Goal: Task Accomplishment & Management: Manage account settings

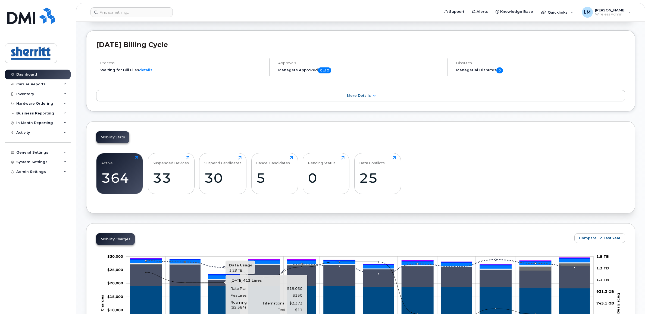
scroll to position [41, 0]
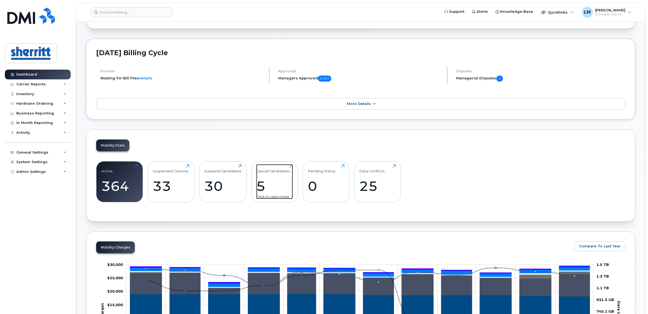
click at [277, 179] on div "5" at bounding box center [274, 186] width 37 height 16
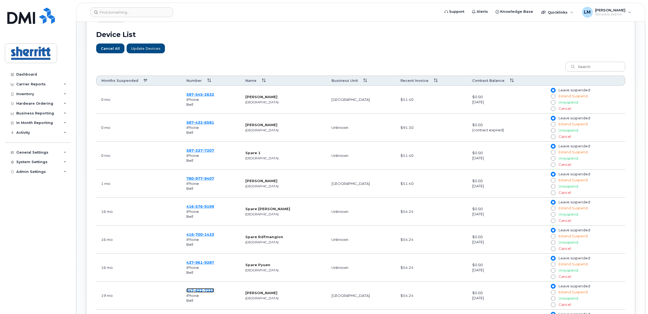
scroll to position [90, 0]
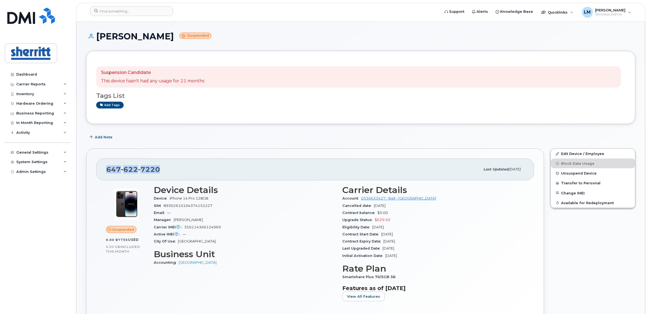
drag, startPoint x: 169, startPoint y: 170, endPoint x: 105, endPoint y: 168, distance: 64.4
click at [105, 168] on div "647 622 7220 Last updated Mar 28, 2024" at bounding box center [315, 169] width 438 height 22
copy span "647 622 7220"
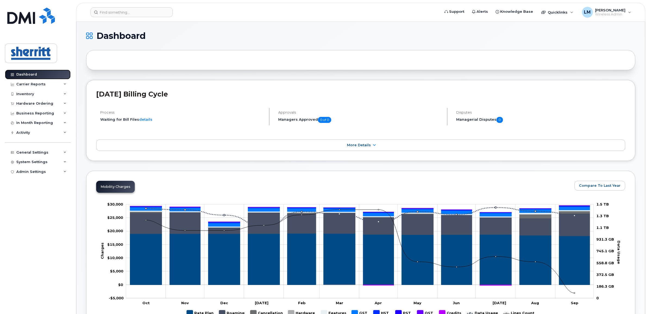
click at [37, 74] on link "Dashboard" at bounding box center [38, 75] width 66 height 10
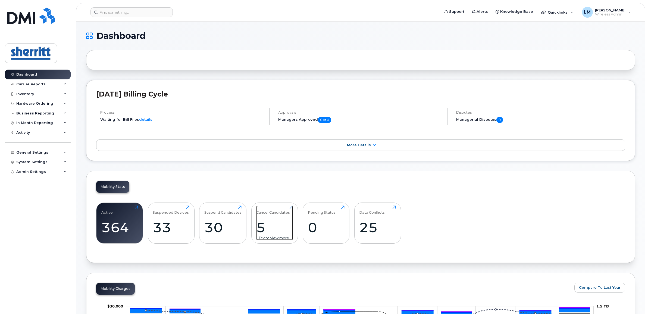
click at [283, 228] on div "5" at bounding box center [274, 227] width 37 height 16
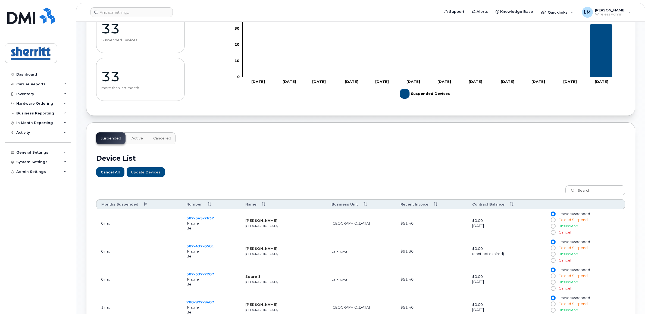
scroll to position [68, 0]
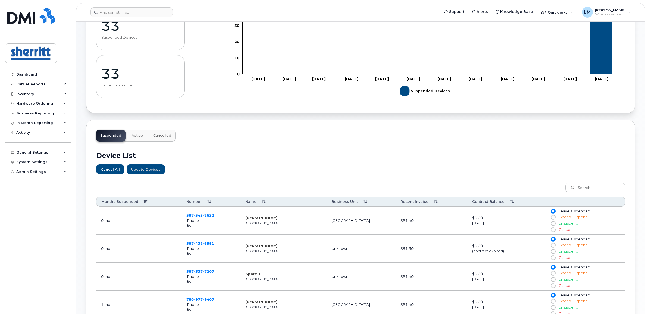
click at [126, 199] on th "Months Suspended" at bounding box center [138, 201] width 85 height 10
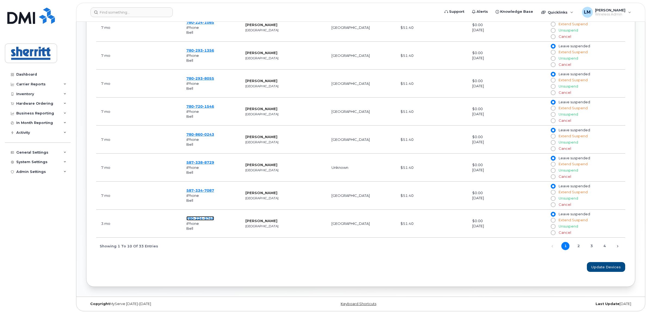
scroll to position [328, 0]
click at [619, 243] on link "Next" at bounding box center [618, 246] width 8 height 8
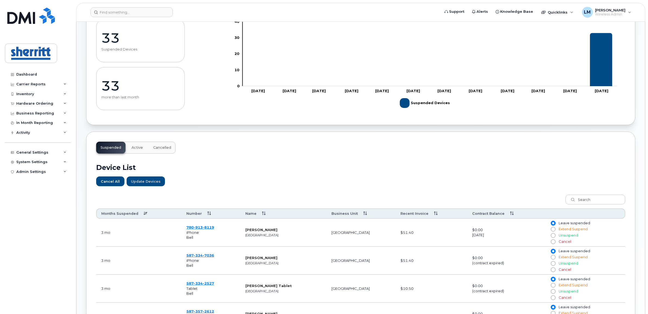
scroll to position [56, 0]
click at [207, 257] on span "7036" at bounding box center [208, 255] width 11 height 4
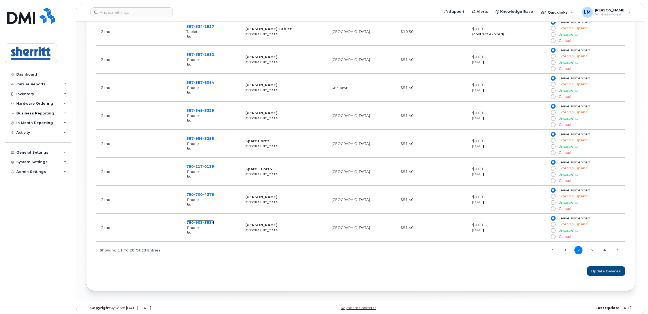
scroll to position [328, 0]
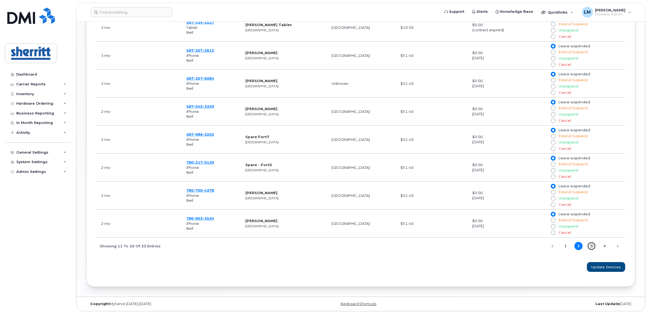
click at [594, 246] on link "3" at bounding box center [591, 246] width 8 height 8
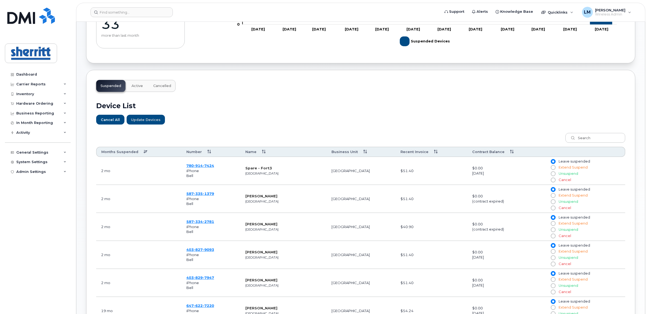
scroll to position [124, 0]
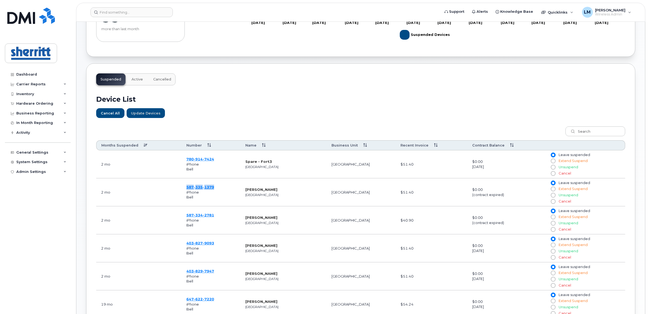
drag, startPoint x: 217, startPoint y: 188, endPoint x: 186, endPoint y: 188, distance: 30.4
click at [186, 188] on td "587 335 1379 iPhone Bell" at bounding box center [211, 192] width 59 height 28
drag, startPoint x: 186, startPoint y: 188, endPoint x: 192, endPoint y: 189, distance: 6.1
click at [192, 189] on span "587 335 1379" at bounding box center [200, 187] width 28 height 4
drag, startPoint x: 198, startPoint y: 219, endPoint x: 247, endPoint y: 197, distance: 53.5
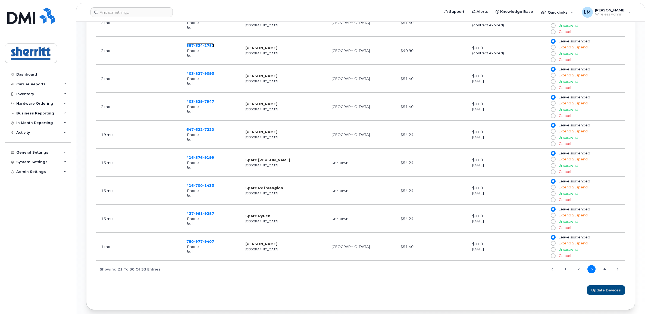
scroll to position [294, 0]
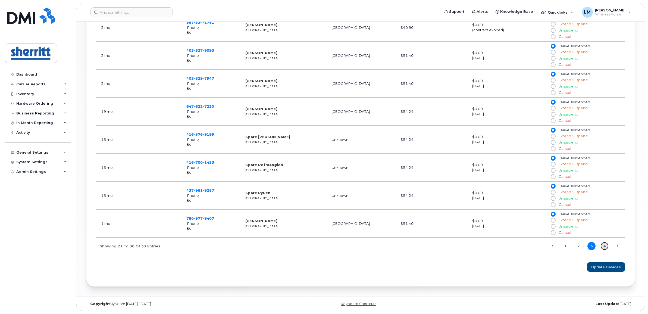
click at [605, 245] on link "4" at bounding box center [605, 246] width 8 height 8
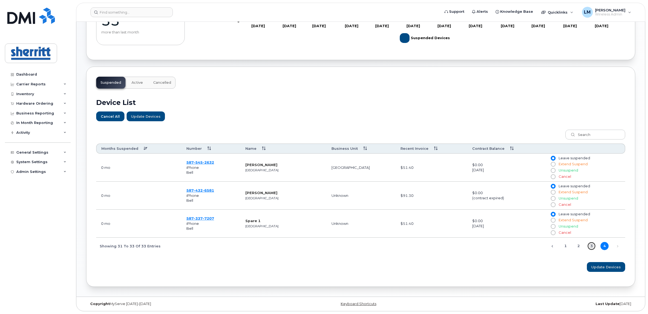
click at [591, 245] on link "3" at bounding box center [591, 246] width 8 height 8
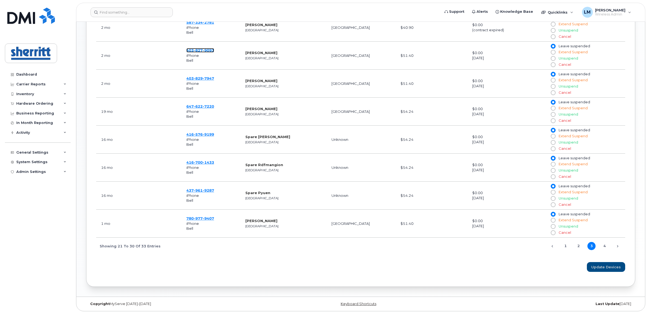
scroll to position [328, 0]
click at [567, 242] on div "Previous 1 2 3 4 Next" at bounding box center [584, 245] width 82 height 9
click at [567, 245] on link "1" at bounding box center [565, 246] width 8 height 8
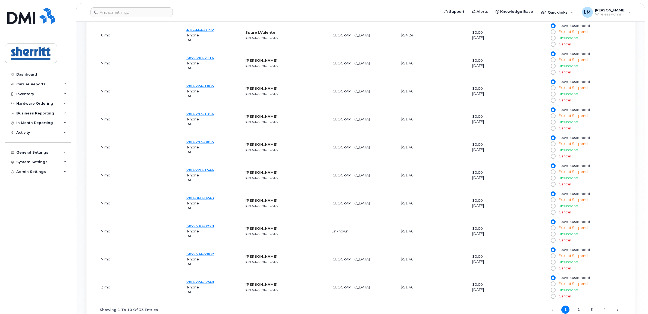
scroll to position [192, 0]
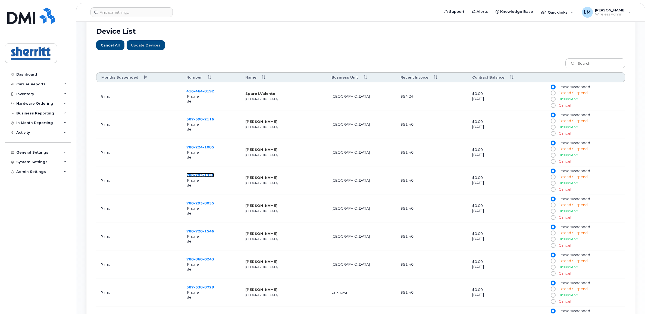
drag, startPoint x: 200, startPoint y: 177, endPoint x: 205, endPoint y: 165, distance: 13.9
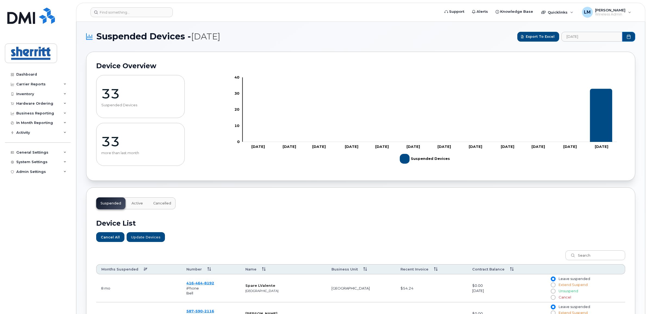
scroll to position [0, 0]
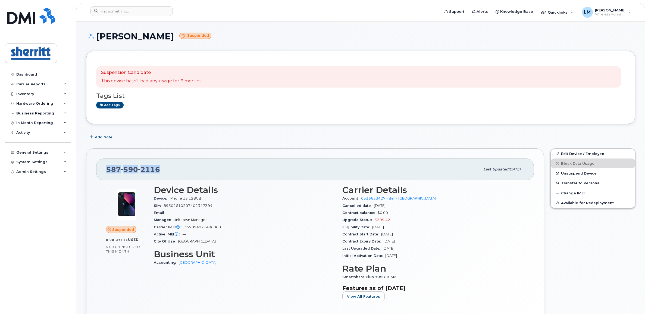
drag, startPoint x: 163, startPoint y: 170, endPoint x: 106, endPoint y: 170, distance: 57.1
click at [106, 170] on div "[PHONE_NUMBER]" at bounding box center [293, 169] width 374 height 11
copy span "[PHONE_NUMBER]"
drag, startPoint x: 135, startPoint y: 173, endPoint x: 106, endPoint y: 171, distance: 29.4
click at [106, 171] on div "780 224 1085 Last updated Mar 18, 2025" at bounding box center [315, 169] width 438 height 22
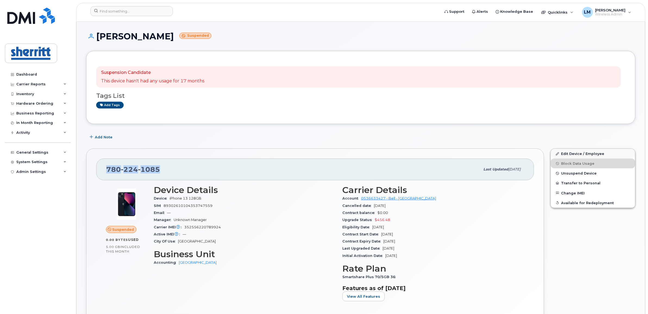
copy span "[PHONE_NUMBER]"
drag, startPoint x: 161, startPoint y: 169, endPoint x: 105, endPoint y: 170, distance: 56.0
click at [105, 170] on div "780 293 1356 Last updated Mar 18, 2025" at bounding box center [315, 169] width 438 height 22
copy span "780 293 1356"
drag, startPoint x: 167, startPoint y: 168, endPoint x: 105, endPoint y: 171, distance: 61.8
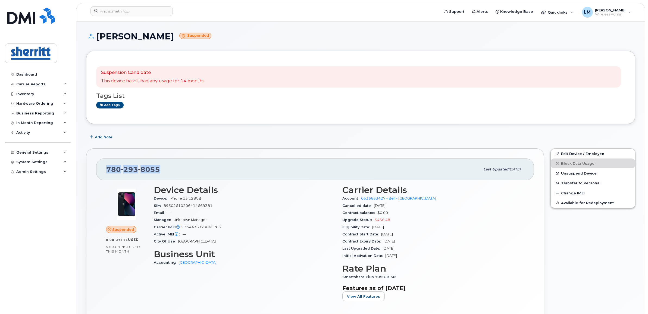
click at [105, 171] on div "[PHONE_NUMBER] Last updated [DATE]" at bounding box center [315, 169] width 438 height 22
copy span "[PHONE_NUMBER]"
drag, startPoint x: 177, startPoint y: 176, endPoint x: 99, endPoint y: 169, distance: 77.7
click at [99, 169] on div "[PHONE_NUMBER] Last updated [DATE]" at bounding box center [315, 169] width 438 height 22
copy span "[PHONE_NUMBER]"
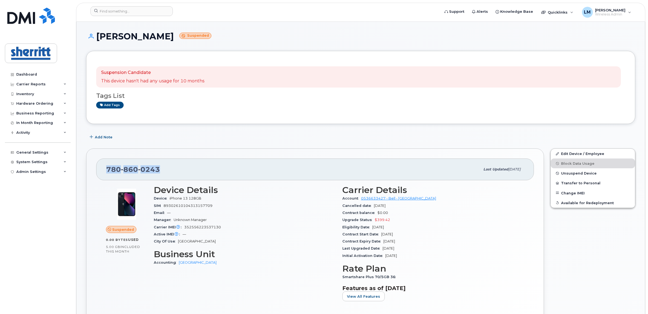
drag, startPoint x: 162, startPoint y: 168, endPoint x: 102, endPoint y: 170, distance: 60.6
click at [102, 170] on div "780 860 0243 Last updated Mar 18, 2025" at bounding box center [315, 169] width 438 height 22
copy span "780 860 0243"
click at [184, 154] on div "780 860 0243 Last updated Mar 18, 2025 Suspended 0.00 Bytes  used 5.00 GB  incl…" at bounding box center [315, 244] width 458 height 192
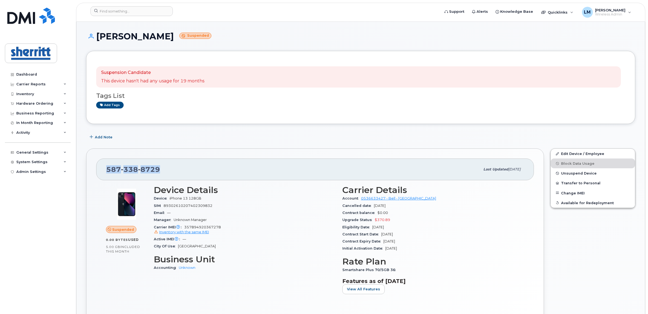
drag, startPoint x: 168, startPoint y: 170, endPoint x: 105, endPoint y: 172, distance: 63.9
click at [105, 172] on div "[PHONE_NUMBER] Last updated [DATE]" at bounding box center [315, 169] width 438 height 22
copy span "[PHONE_NUMBER]"
drag, startPoint x: 167, startPoint y: 170, endPoint x: 111, endPoint y: 170, distance: 55.2
click at [111, 170] on div "[PHONE_NUMBER]" at bounding box center [293, 169] width 374 height 11
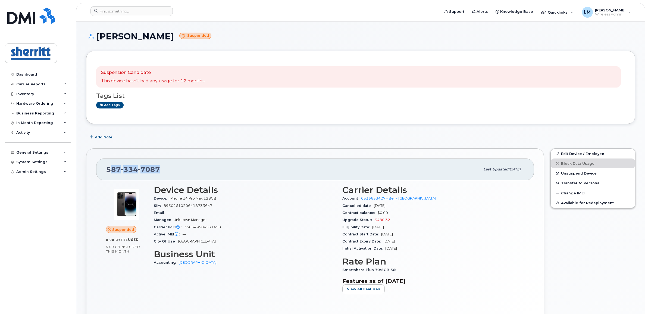
click at [172, 172] on div "587 334 7087" at bounding box center [293, 169] width 374 height 11
click at [169, 169] on div "587 334 7087" at bounding box center [293, 169] width 374 height 11
drag, startPoint x: 161, startPoint y: 167, endPoint x: 165, endPoint y: 167, distance: 4.3
click at [163, 167] on div "587 334 7087" at bounding box center [293, 169] width 374 height 11
drag, startPoint x: 165, startPoint y: 167, endPoint x: 99, endPoint y: 169, distance: 66.0
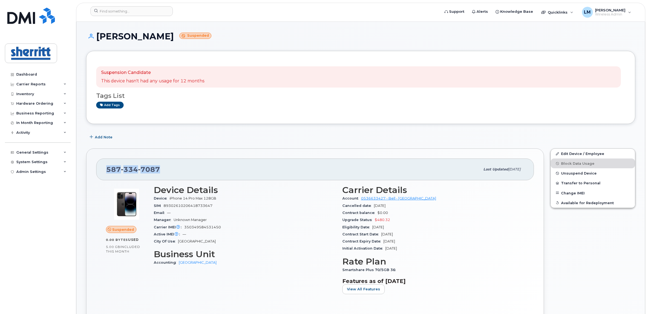
click at [99, 169] on div "587 334 7087 Last updated Mar 18, 2025" at bounding box center [315, 169] width 438 height 22
copy span "587 334 7087"
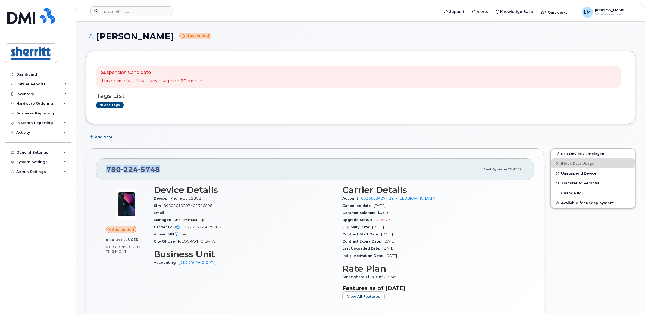
drag, startPoint x: 160, startPoint y: 169, endPoint x: 106, endPoint y: 171, distance: 54.4
click at [106, 171] on div "780 224 5748 Last updated Jul 15, 2025" at bounding box center [315, 169] width 438 height 22
copy span "780 224 5748"
drag, startPoint x: 187, startPoint y: 171, endPoint x: 108, endPoint y: 172, distance: 79.9
click at [108, 172] on div "[PHONE_NUMBER]" at bounding box center [293, 169] width 374 height 11
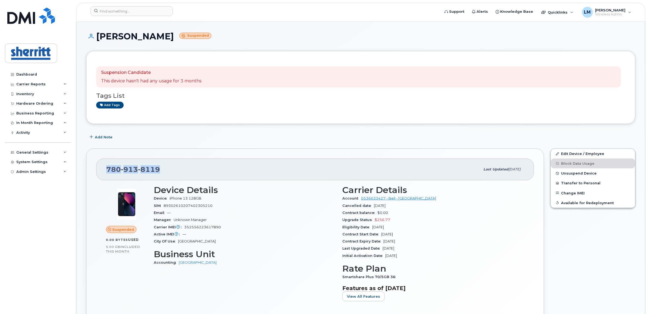
copy span "[PHONE_NUMBER]"
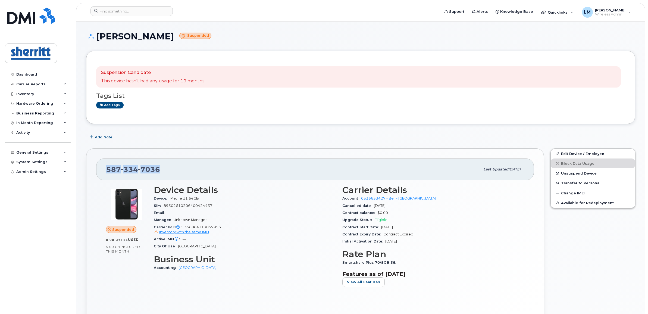
drag, startPoint x: 169, startPoint y: 170, endPoint x: 102, endPoint y: 167, distance: 67.2
click at [102, 167] on div "[PHONE_NUMBER] Last updated [DATE]" at bounding box center [315, 169] width 438 height 22
copy span "[PHONE_NUMBER]"
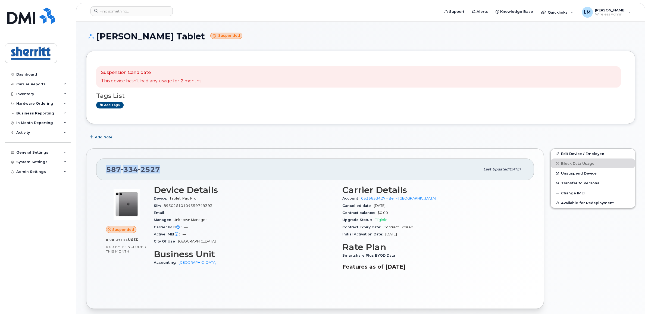
drag, startPoint x: 173, startPoint y: 173, endPoint x: 105, endPoint y: 170, distance: 67.2
click at [105, 170] on div "587 334 2527 Last updated Aug 20, 2025" at bounding box center [315, 169] width 438 height 22
copy span "587 334 2527"
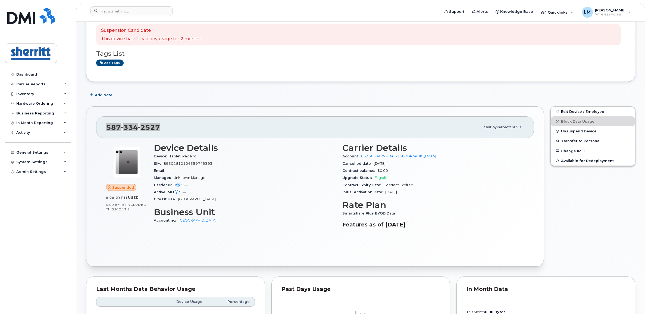
scroll to position [34, 0]
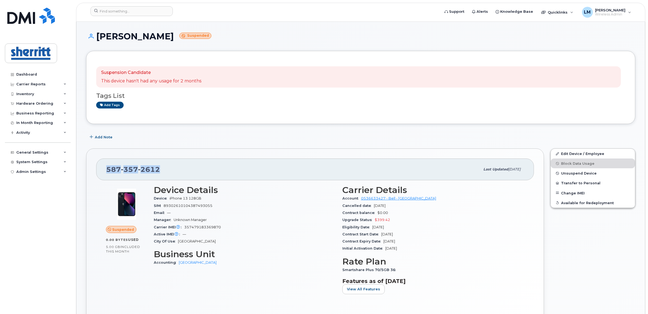
drag, startPoint x: 166, startPoint y: 172, endPoint x: 98, endPoint y: 171, distance: 68.2
click at [98, 171] on div "587 357 2612 Last updated Jul 15, 2025" at bounding box center [315, 169] width 438 height 22
copy span "587 357 2612"
drag, startPoint x: 174, startPoint y: 168, endPoint x: 106, endPoint y: 169, distance: 68.5
click at [106, 169] on div "587 357 6084 Last updated Jul 15, 2025" at bounding box center [315, 169] width 438 height 22
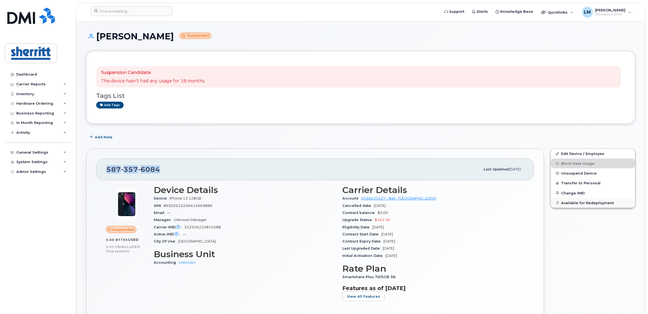
copy span "587 357 6084"
drag, startPoint x: 141, startPoint y: 170, endPoint x: 106, endPoint y: 169, distance: 35.3
click at [106, 169] on div "[PHONE_NUMBER] Last updated [DATE]" at bounding box center [315, 169] width 438 height 22
copy span "[PHONE_NUMBER]"
drag, startPoint x: 164, startPoint y: 166, endPoint x: 102, endPoint y: 167, distance: 62.0
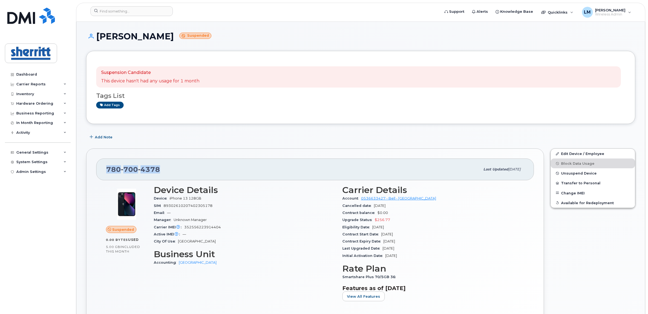
click at [102, 167] on div "[PHONE_NUMBER] Last updated [DATE]" at bounding box center [315, 169] width 438 height 22
copy span "[PHONE_NUMBER]"
drag, startPoint x: 164, startPoint y: 169, endPoint x: 108, endPoint y: 169, distance: 56.5
click at [108, 169] on div "780 903 3534" at bounding box center [293, 169] width 374 height 11
copy span "780 903 3534"
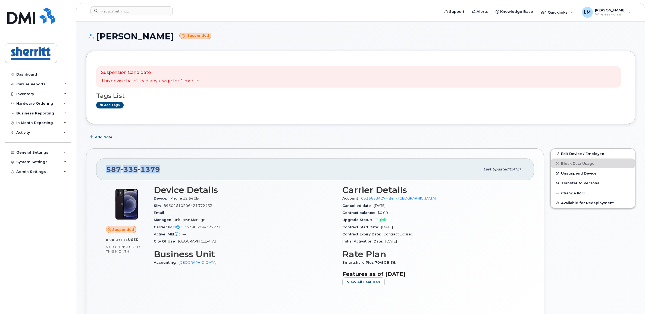
drag, startPoint x: 162, startPoint y: 170, endPoint x: 106, endPoint y: 170, distance: 56.0
click at [106, 170] on div "[PHONE_NUMBER]" at bounding box center [293, 169] width 374 height 11
copy span "[PHONE_NUMBER]"
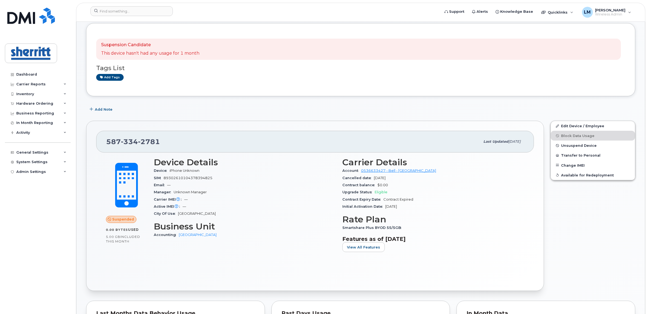
scroll to position [68, 0]
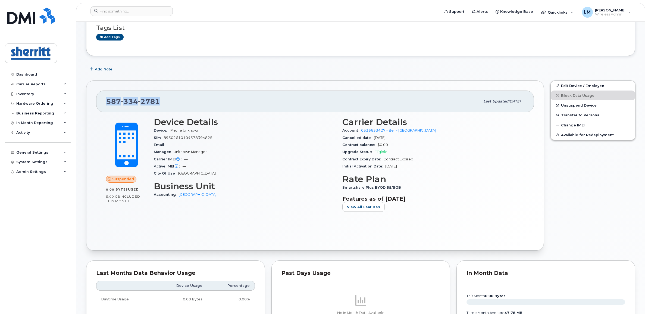
drag, startPoint x: 167, startPoint y: 98, endPoint x: 105, endPoint y: 101, distance: 62.3
click at [105, 101] on div "[PHONE_NUMBER] Last updated [DATE]" at bounding box center [315, 101] width 438 height 22
copy span "[PHONE_NUMBER]"
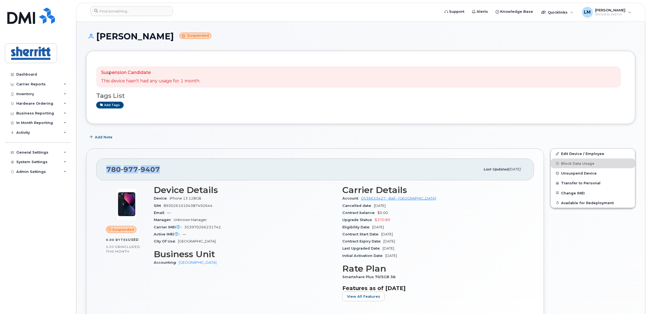
drag, startPoint x: 135, startPoint y: 168, endPoint x: 102, endPoint y: 169, distance: 32.6
click at [102, 169] on div "[PHONE_NUMBER] Last updated [DATE]" at bounding box center [315, 169] width 438 height 22
copy span "[PHONE_NUMBER]"
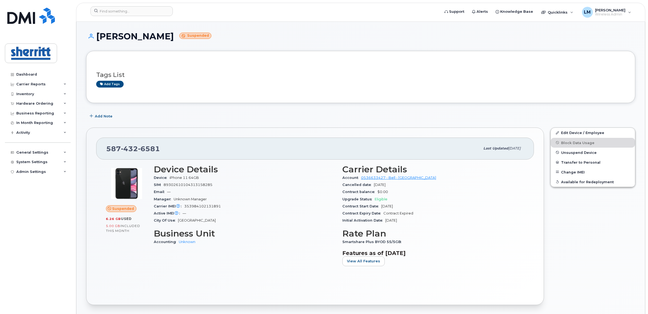
scroll to position [34, 0]
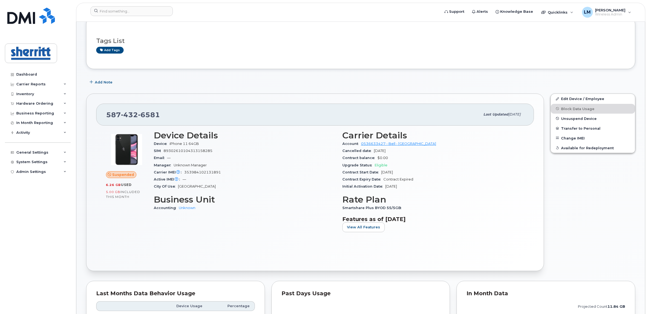
drag, startPoint x: 372, startPoint y: 151, endPoint x: 397, endPoint y: 150, distance: 25.5
click at [397, 150] on div "Cancelled date [DATE]" at bounding box center [433, 150] width 182 height 7
click at [509, 227] on section "Features as of [DATE] View All Features" at bounding box center [433, 224] width 182 height 16
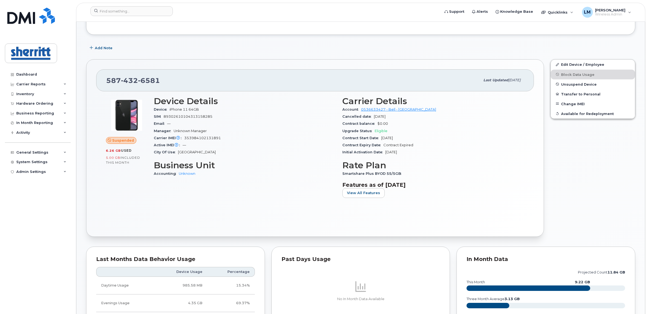
scroll to position [68, 0]
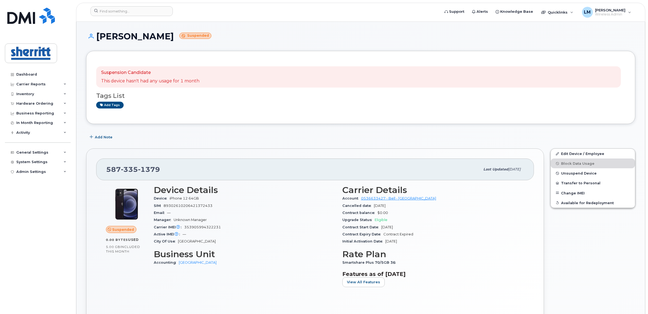
drag, startPoint x: 341, startPoint y: 205, endPoint x: 405, endPoint y: 207, distance: 64.2
click at [405, 207] on div "Carrier Details Account 0536633427 - Bell - Fort Saskatchewan Cancelled date Oc…" at bounding box center [433, 238] width 189 height 112
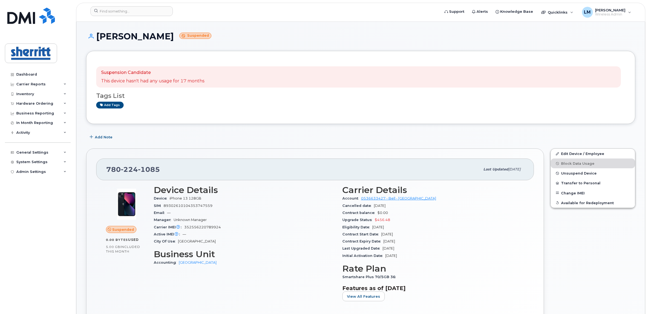
drag, startPoint x: 341, startPoint y: 207, endPoint x: 401, endPoint y: 207, distance: 59.5
click at [401, 207] on div "Carrier Details Account 0536633427 - Bell - Fort Saskatchewan Cancelled date Oc…" at bounding box center [433, 245] width 189 height 127
click at [443, 219] on div "Upgrade Status $456.48" at bounding box center [433, 219] width 182 height 7
drag, startPoint x: 399, startPoint y: 206, endPoint x: 340, endPoint y: 207, distance: 58.2
click at [340, 207] on div "Carrier Details Account 0536633427 - Bell - Fort Saskatchewan Cancelled date Oc…" at bounding box center [433, 245] width 189 height 127
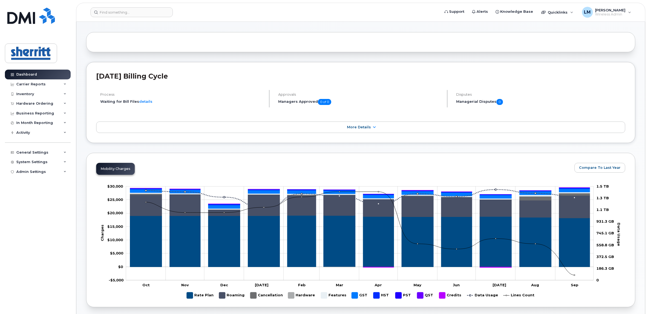
scroll to position [6, 0]
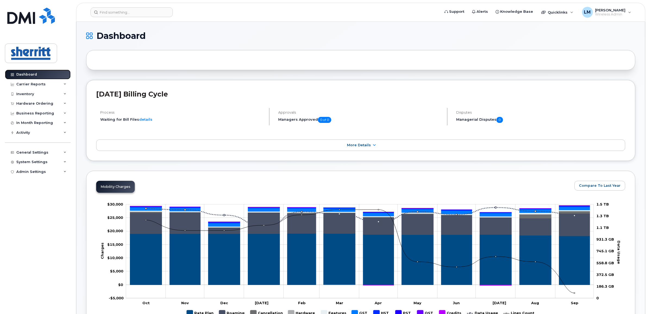
click at [48, 73] on link "Dashboard" at bounding box center [38, 75] width 66 height 10
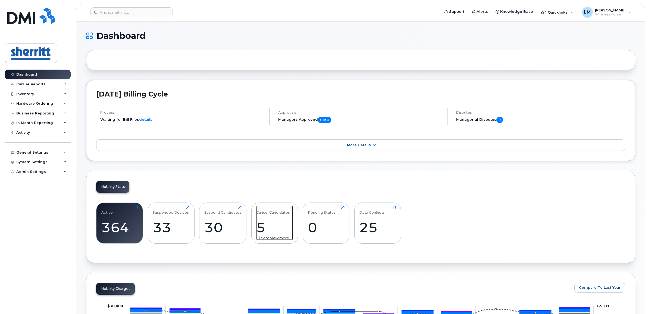
click at [268, 221] on div "5" at bounding box center [274, 227] width 37 height 16
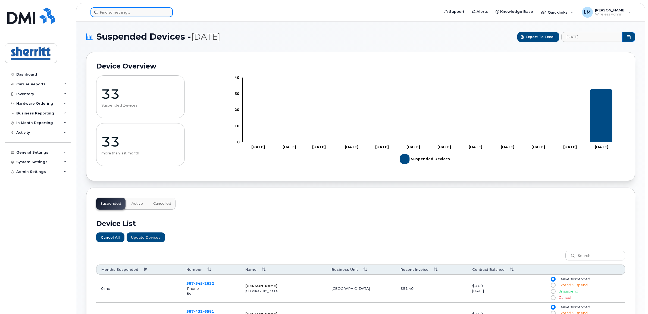
click at [124, 16] on input at bounding box center [131, 12] width 82 height 10
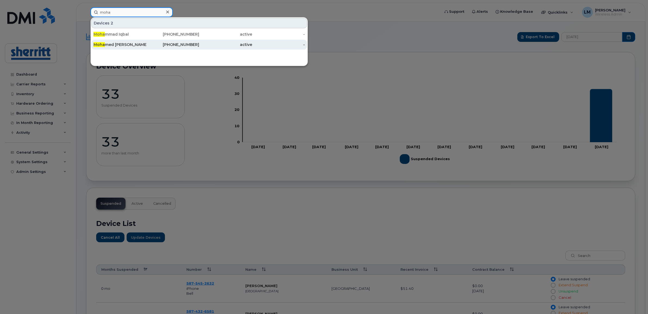
type input "moha"
click at [120, 46] on div "Moha med Hirey" at bounding box center [119, 44] width 53 height 5
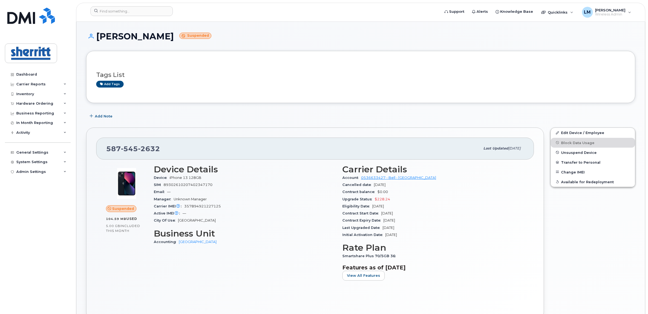
drag, startPoint x: 399, startPoint y: 184, endPoint x: 374, endPoint y: 184, distance: 25.0
click at [374, 184] on div "Cancelled date Oct 15, 2025" at bounding box center [433, 184] width 182 height 7
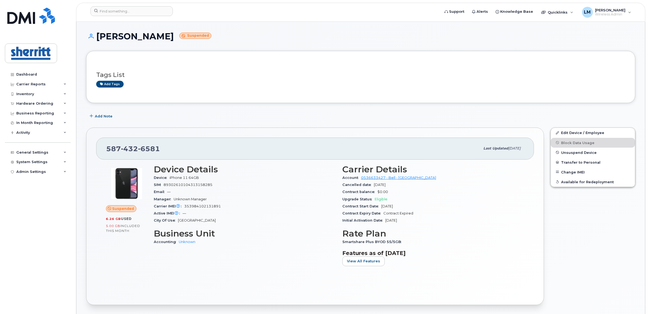
drag, startPoint x: 398, startPoint y: 186, endPoint x: 374, endPoint y: 185, distance: 23.9
click at [374, 185] on div "Cancelled date Oct 15, 2025" at bounding box center [433, 184] width 182 height 7
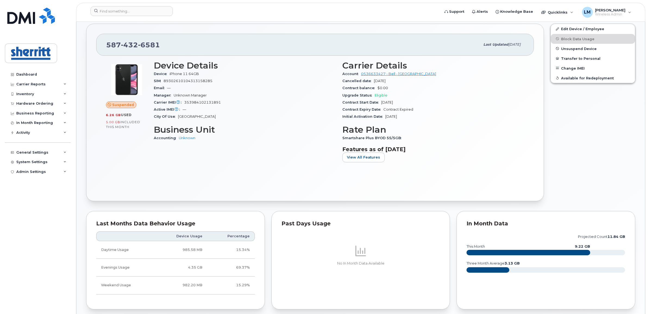
scroll to position [102, 0]
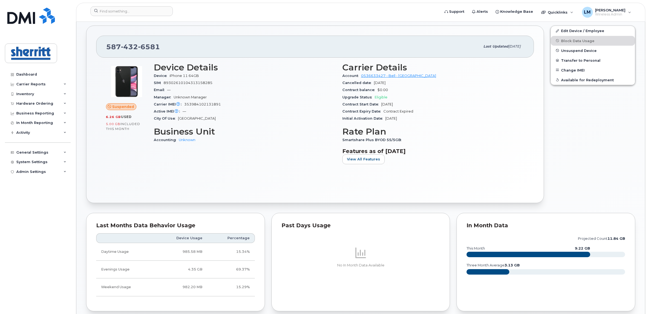
drag, startPoint x: 275, startPoint y: 173, endPoint x: 258, endPoint y: 200, distance: 32.5
click at [275, 173] on div "Suspended 6.26 GB  used 5.00 GB  included this month Device Details Device iPho…" at bounding box center [315, 125] width 438 height 135
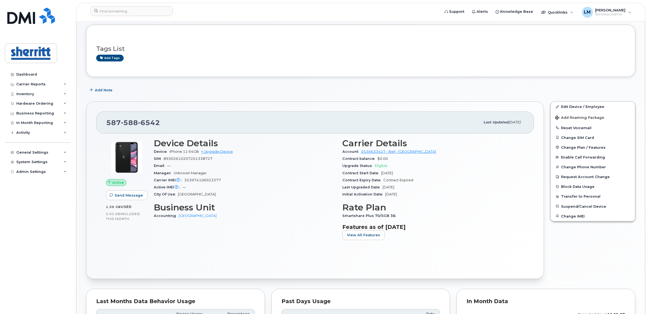
scroll to position [34, 0]
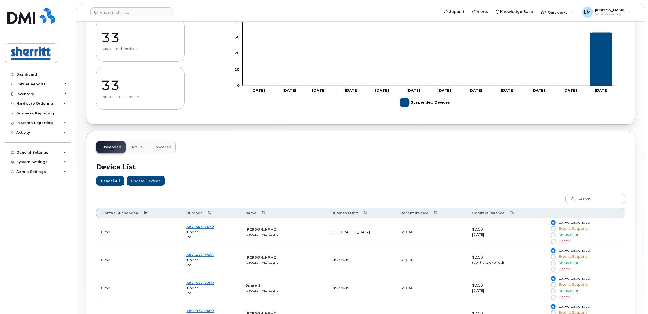
scroll to position [68, 0]
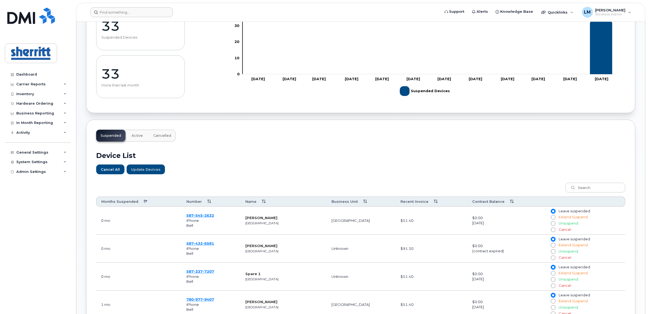
drag, startPoint x: 128, startPoint y: 5, endPoint x: 140, endPoint y: 10, distance: 13.4
click at [126, 5] on header "Support Alerts Knowledge Base Quicklinks Suspend / Cancel Device Change SIM Car…" at bounding box center [360, 12] width 569 height 19
click at [145, 11] on input at bounding box center [131, 12] width 82 height 10
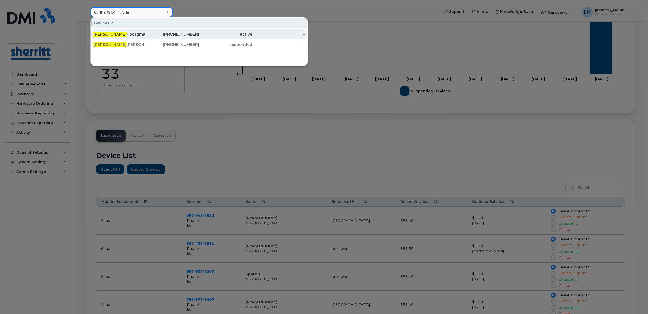
type input "[PERSON_NAME]"
click at [119, 35] on div "Anton Noordman" at bounding box center [119, 34] width 53 height 5
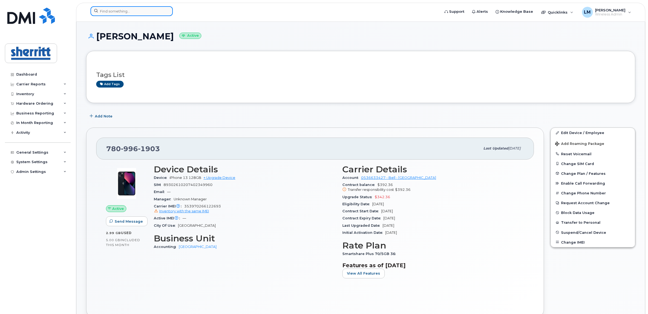
click at [135, 12] on input at bounding box center [131, 11] width 82 height 10
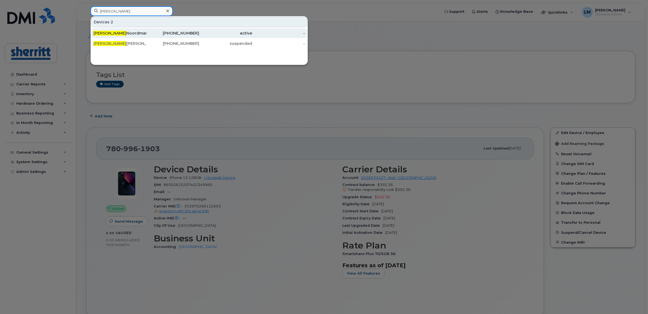
type input "[PERSON_NAME]"
click at [191, 33] on div "780-996-1903" at bounding box center [172, 32] width 53 height 5
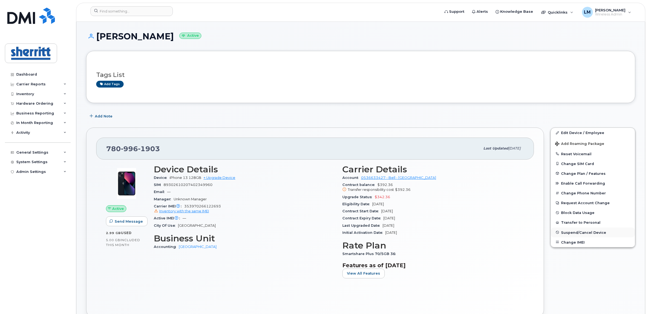
click at [586, 230] on span "Suspend/Cancel Device" at bounding box center [583, 232] width 45 height 4
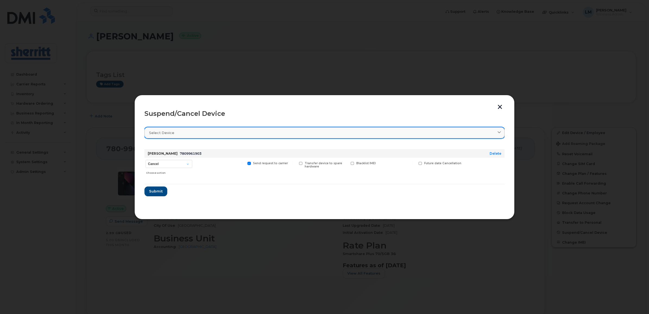
click at [227, 134] on div "Select device" at bounding box center [324, 132] width 351 height 5
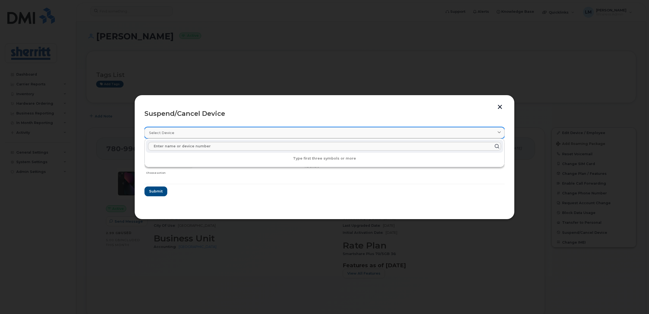
click at [227, 134] on div "Select device" at bounding box center [324, 132] width 351 height 5
click at [177, 185] on form "Anton Noordman 7809961903 Delete Cancel Suspend - Extend Suspension Suspend - R…" at bounding box center [325, 170] width 360 height 51
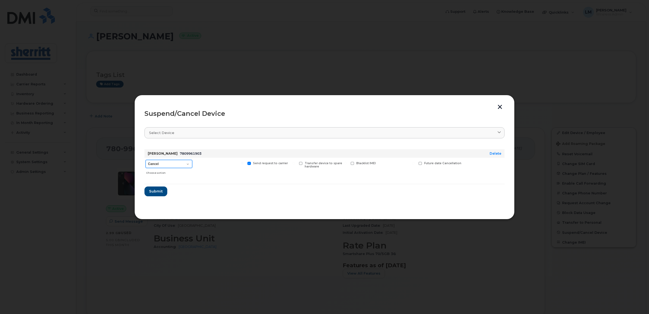
click at [170, 167] on select "Cancel Suspend - Extend Suspension Suspend - Reduced Rate Suspend - Full Rate S…" at bounding box center [169, 164] width 47 height 8
click at [234, 184] on hr at bounding box center [325, 184] width 360 height 1
click at [179, 166] on select "Cancel Suspend - Extend Suspension Suspend - Reduced Rate Suspend - Full Rate S…" at bounding box center [169, 164] width 47 height 8
select select "[object Object]"
click at [146, 160] on select "Cancel Suspend - Extend Suspension Suspend - Reduced Rate Suspend - Full Rate S…" at bounding box center [169, 164] width 47 height 8
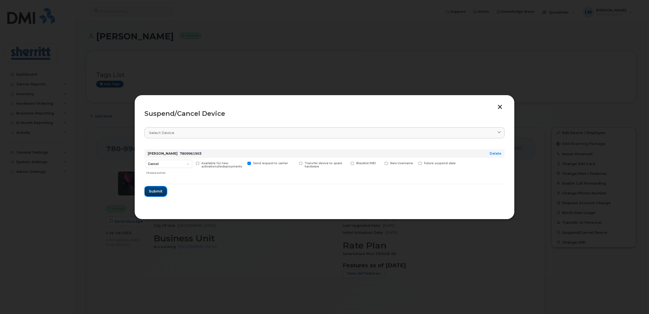
click at [158, 191] on span "Submit" at bounding box center [156, 191] width 14 height 5
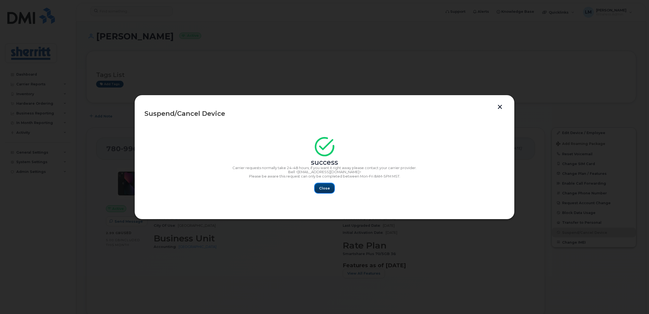
click at [321, 190] on span "Close" at bounding box center [324, 188] width 11 height 5
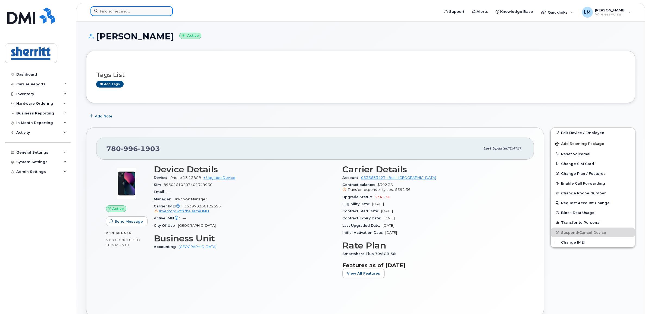
drag, startPoint x: 128, startPoint y: 9, endPoint x: 128, endPoint y: 12, distance: 3.5
click at [128, 11] on input at bounding box center [131, 11] width 82 height 10
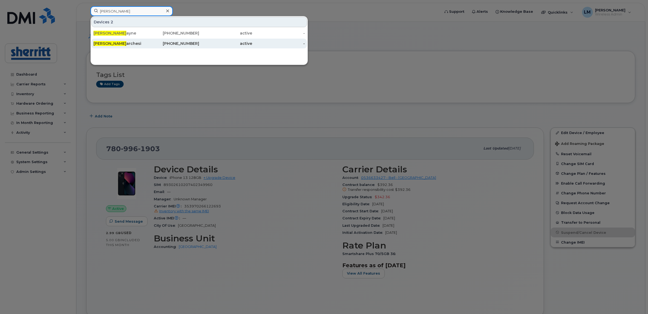
type input "darren m"
click at [129, 43] on div "Darren M archesi" at bounding box center [119, 43] width 53 height 5
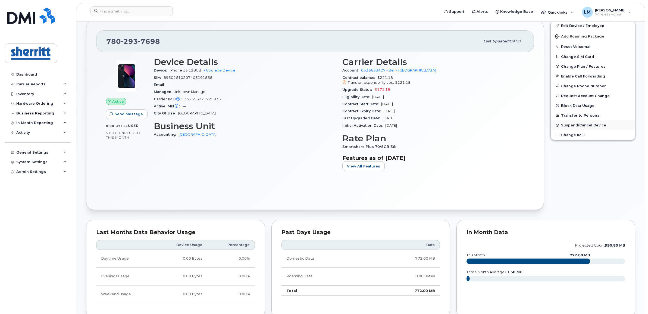
scroll to position [102, 0]
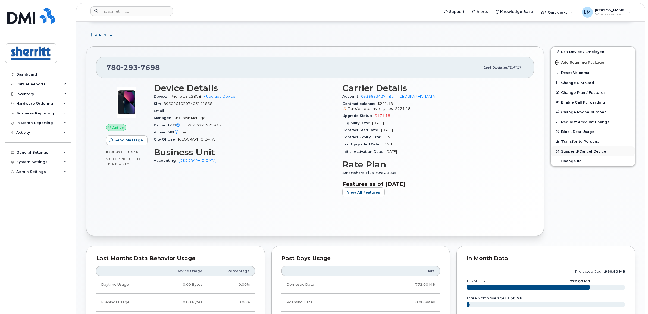
click at [579, 150] on span "Suspend/Cancel Device" at bounding box center [583, 151] width 45 height 4
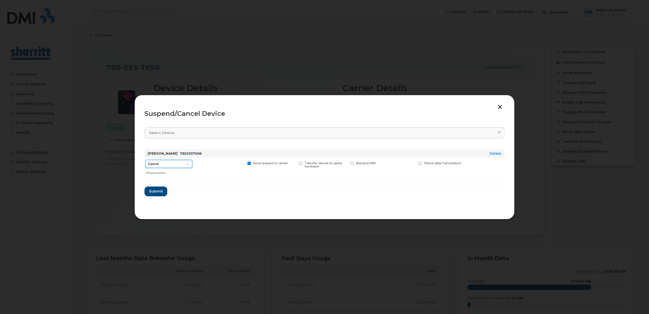
click at [175, 160] on select "Cancel Suspend - Extend Suspension Suspend - Reduced Rate Suspend - Full Rate S…" at bounding box center [169, 164] width 47 height 8
select select "[object Object]"
click at [146, 160] on select "Cancel Suspend - Extend Suspension Suspend - Reduced Rate Suspend - Full Rate S…" at bounding box center [169, 164] width 47 height 8
click at [161, 191] on span "Submit" at bounding box center [156, 191] width 14 height 5
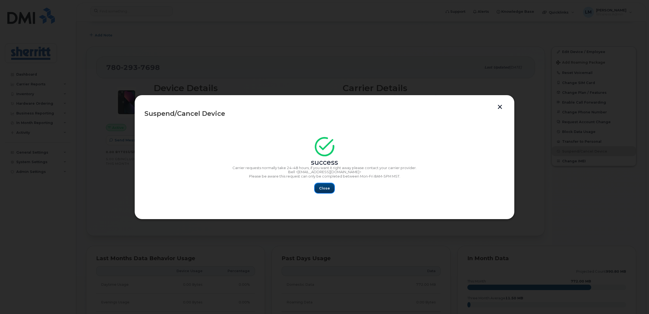
click at [321, 188] on span "Close" at bounding box center [324, 188] width 11 height 5
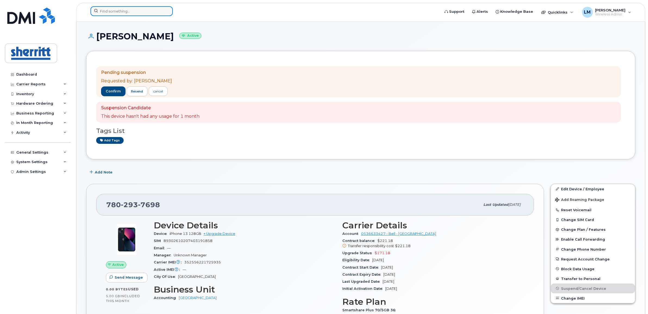
click at [122, 9] on input at bounding box center [131, 11] width 82 height 10
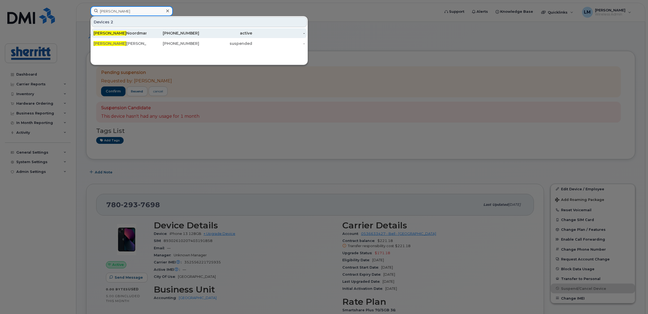
type input "[PERSON_NAME]"
click at [127, 31] on div "[PERSON_NAME]" at bounding box center [119, 32] width 53 height 5
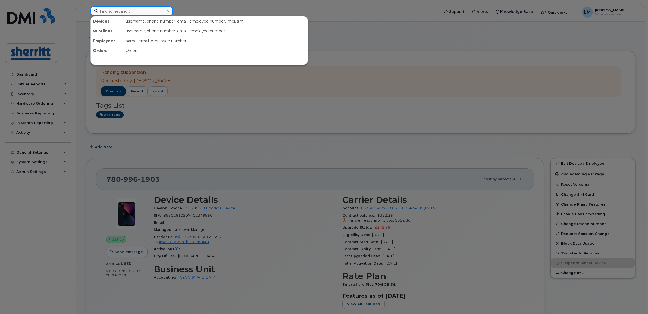
click at [122, 12] on input at bounding box center [131, 11] width 82 height 10
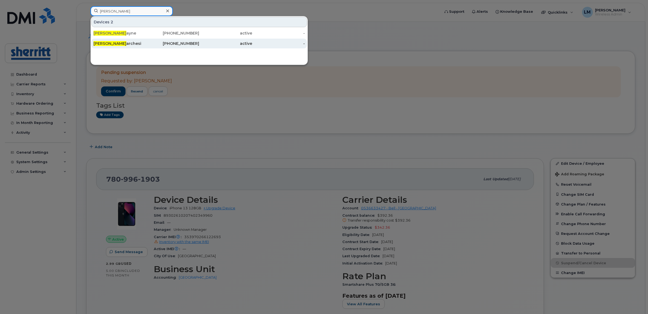
type input "darren m"
click at [114, 44] on div "Darren M archesi" at bounding box center [119, 43] width 53 height 5
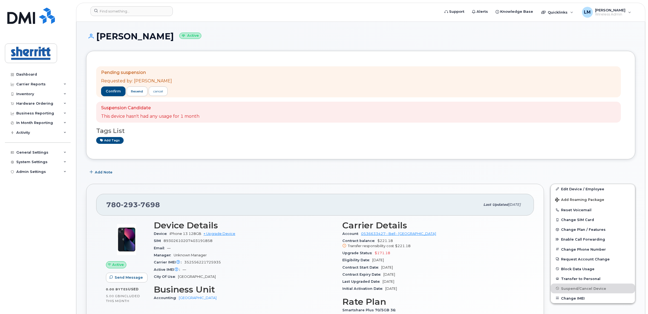
drag, startPoint x: 175, startPoint y: 81, endPoint x: 133, endPoint y: 82, distance: 42.1
click at [133, 82] on div "Pending suspension Requested by: [PERSON_NAME] confirm resend cancel" at bounding box center [358, 81] width 525 height 31
click at [157, 65] on div "Pending suspension Requested by: [PERSON_NAME] confirm resend cancel Suspension…" at bounding box center [360, 105] width 529 height 88
click at [23, 73] on div "Dashboard" at bounding box center [26, 74] width 21 height 4
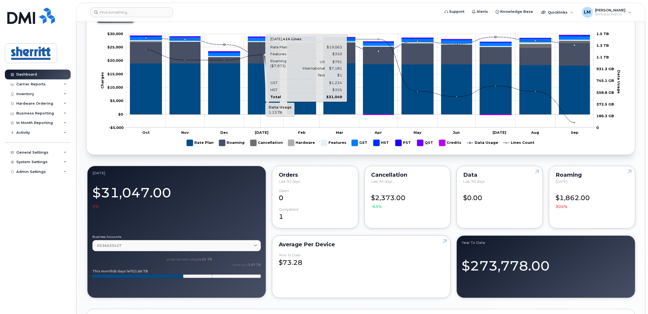
scroll to position [374, 0]
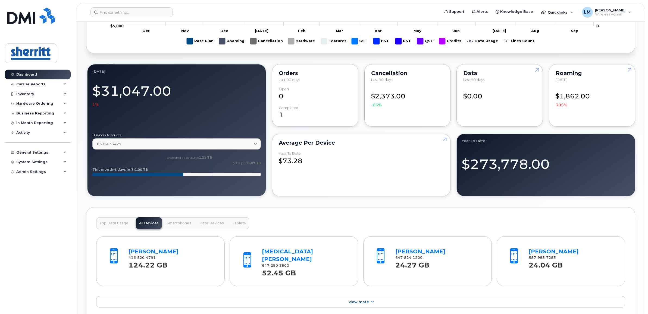
click at [383, 75] on div "Cancellation" at bounding box center [407, 73] width 73 height 4
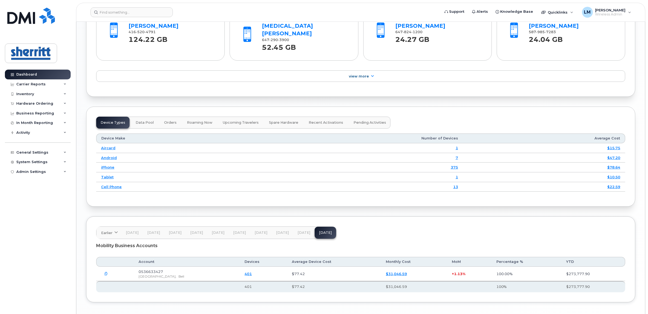
scroll to position [619, 0]
